Goal: Task Accomplishment & Management: Use online tool/utility

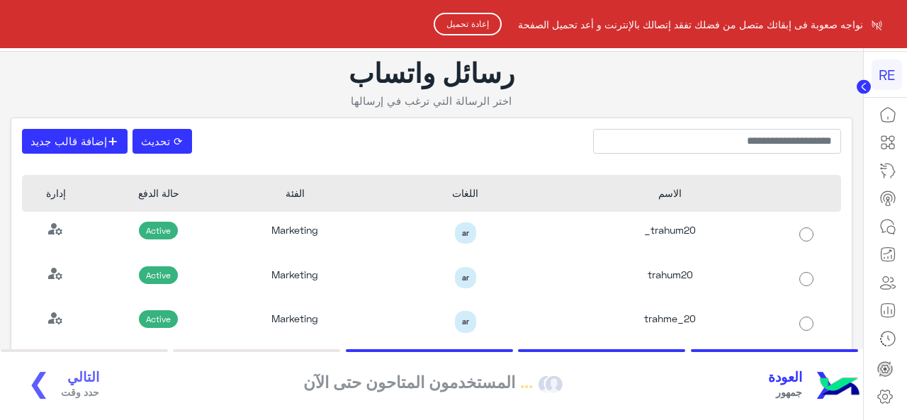
click at [459, 30] on button "إعادة تحميل" at bounding box center [468, 24] width 68 height 23
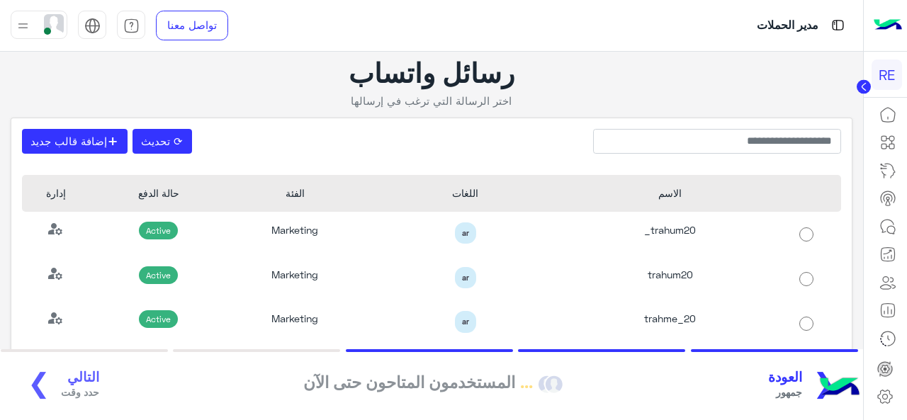
click at [334, 54] on app-select-template "رسائل واتساب اختر الرسالة التي ترغب في إرسالها ⟳ تحديث + إضافة قالب جديد الاسم …" at bounding box center [431, 209] width 863 height 314
click at [181, 35] on link "تواصل معنا" at bounding box center [192, 26] width 72 height 30
click at [189, 23] on link "تواصل معنا" at bounding box center [192, 26] width 72 height 30
